Goal: Transaction & Acquisition: Obtain resource

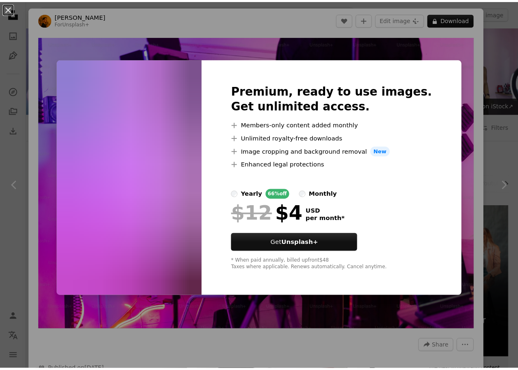
scroll to position [333, 0]
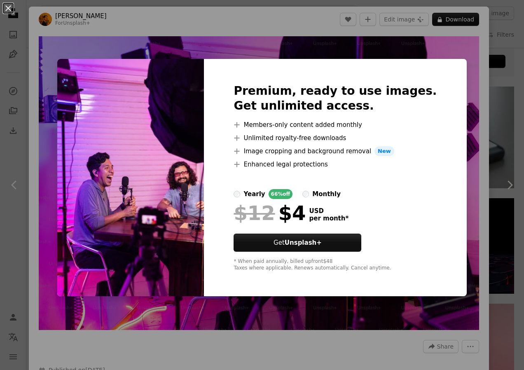
drag, startPoint x: 73, startPoint y: 192, endPoint x: 94, endPoint y: 147, distance: 50.0
click at [73, 191] on img at bounding box center [130, 177] width 147 height 237
click at [179, 74] on img at bounding box center [130, 177] width 147 height 237
drag, startPoint x: 443, startPoint y: 55, endPoint x: 194, endPoint y: 46, distance: 249.6
click at [235, 53] on div "An X shape Premium, ready to use images. Get unlimited access. A plus sign Memb…" at bounding box center [262, 185] width 524 height 370
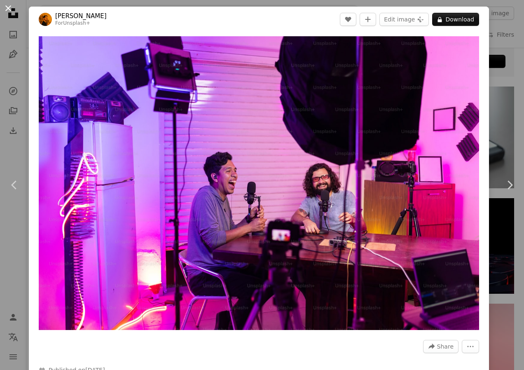
click at [3, 5] on button "An X shape" at bounding box center [8, 8] width 10 height 10
